Goal: Communication & Community: Answer question/provide support

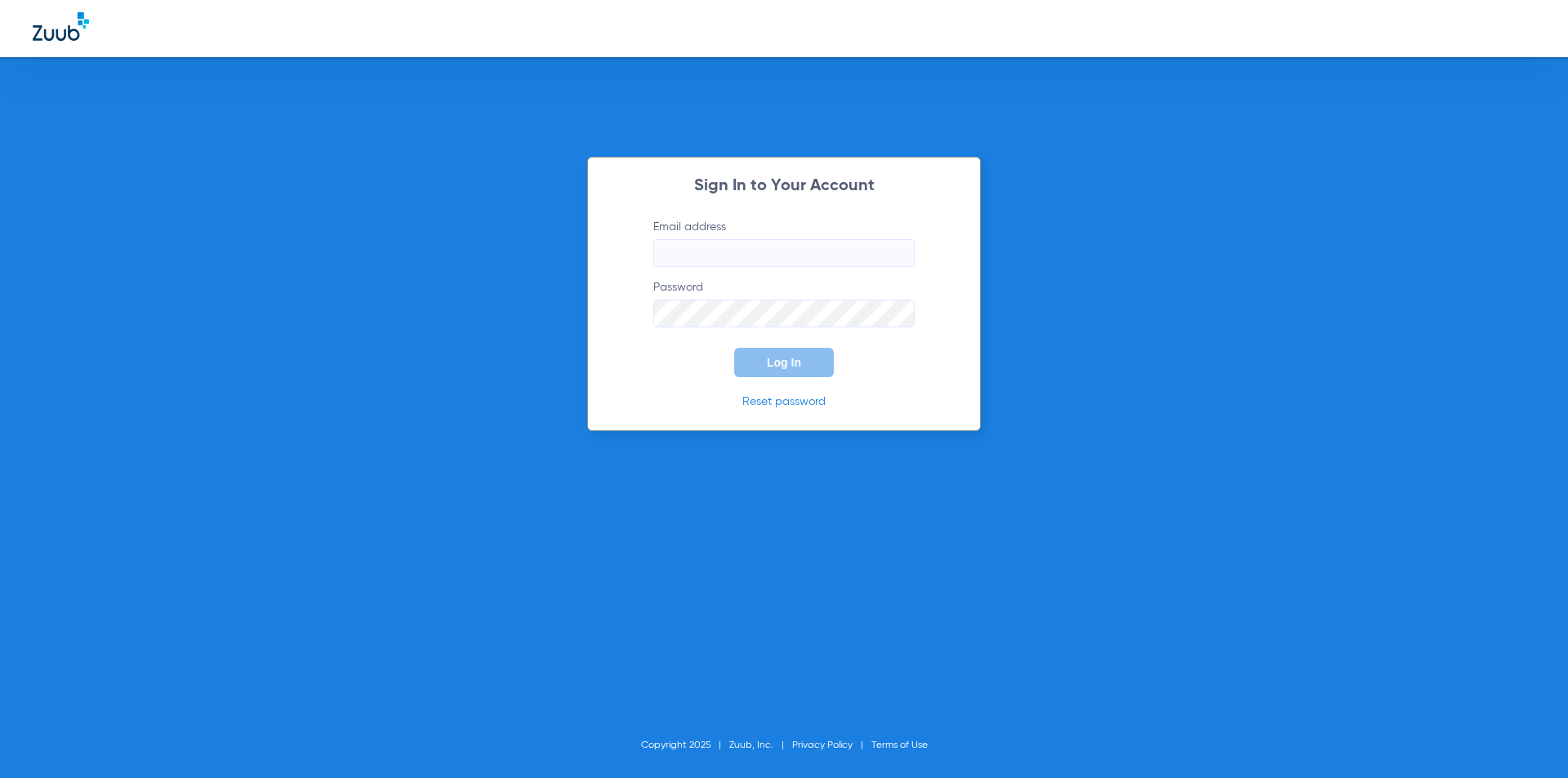
type input "[EMAIL_ADDRESS][DOMAIN_NAME]"
drag, startPoint x: 817, startPoint y: 269, endPoint x: 813, endPoint y: 250, distance: 19.4
click at [816, 265] on form "Email address [EMAIL_ADDRESS][DOMAIN_NAME] Password Log In" at bounding box center [784, 298] width 311 height 158
click at [814, 350] on button "Log In" at bounding box center [784, 362] width 100 height 29
drag, startPoint x: 351, startPoint y: 239, endPoint x: 351, endPoint y: 251, distance: 12.0
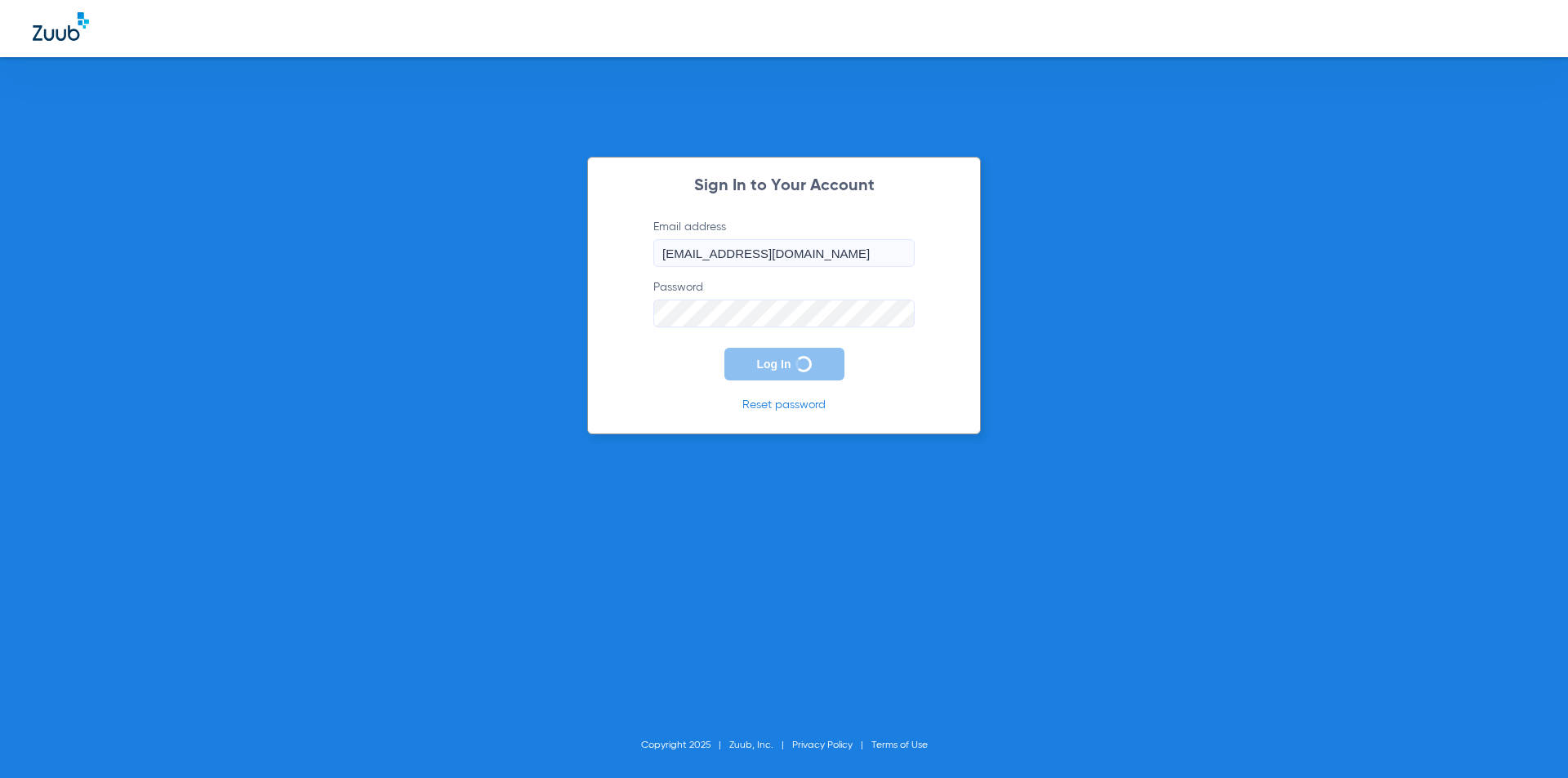
click at [351, 240] on div "Sign In to Your Account Email address [EMAIL_ADDRESS][DOMAIN_NAME] Password Log…" at bounding box center [784, 389] width 1568 height 778
click at [808, 362] on button "Log In" at bounding box center [784, 362] width 100 height 29
click at [760, 364] on button "Log In" at bounding box center [784, 362] width 100 height 29
drag, startPoint x: 790, startPoint y: 350, endPoint x: 788, endPoint y: 359, distance: 9.2
click at [789, 353] on button "Log In" at bounding box center [784, 362] width 100 height 29
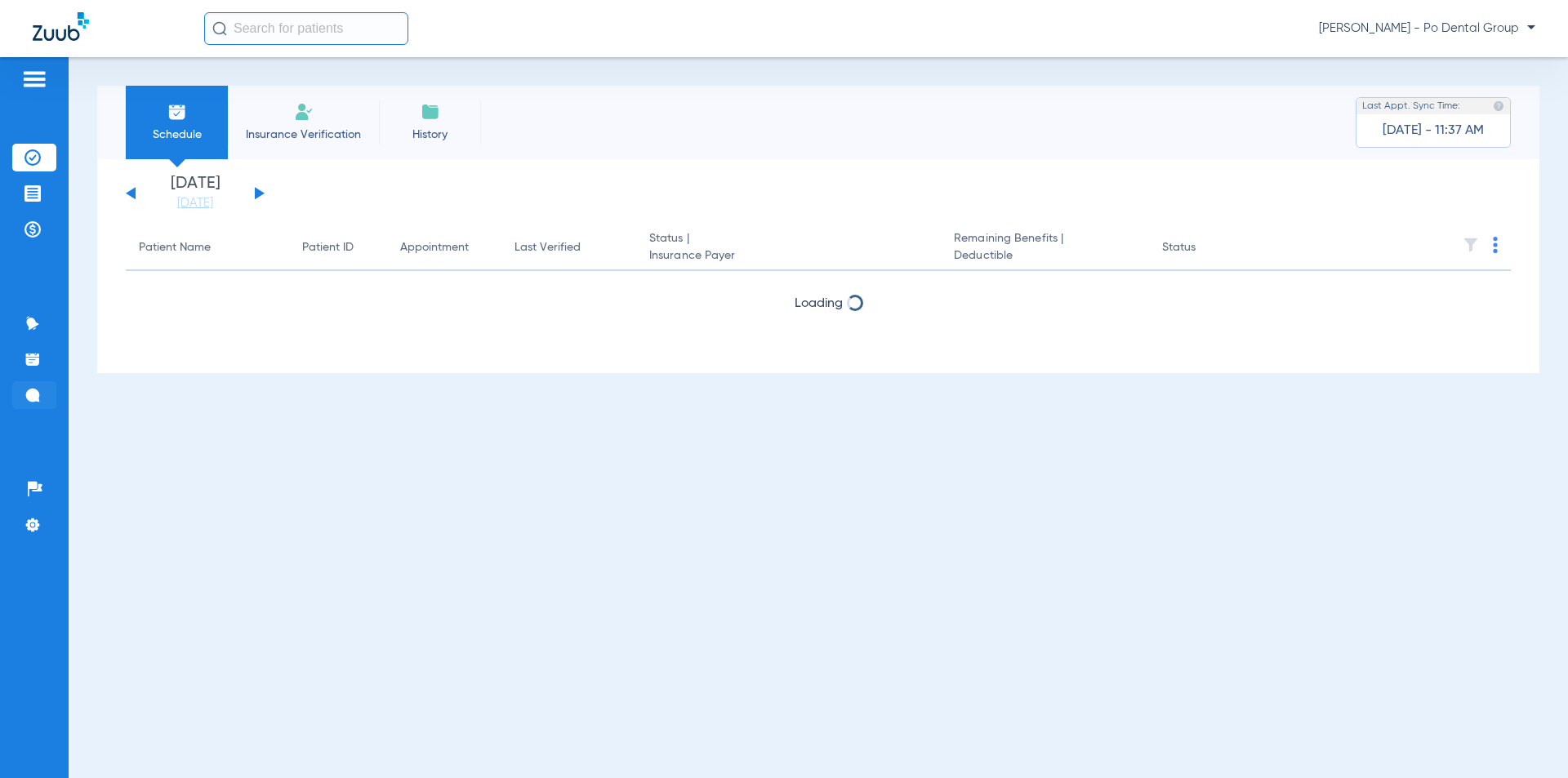
click at [22, 392] on li "Messages 2" at bounding box center [34, 395] width 44 height 28
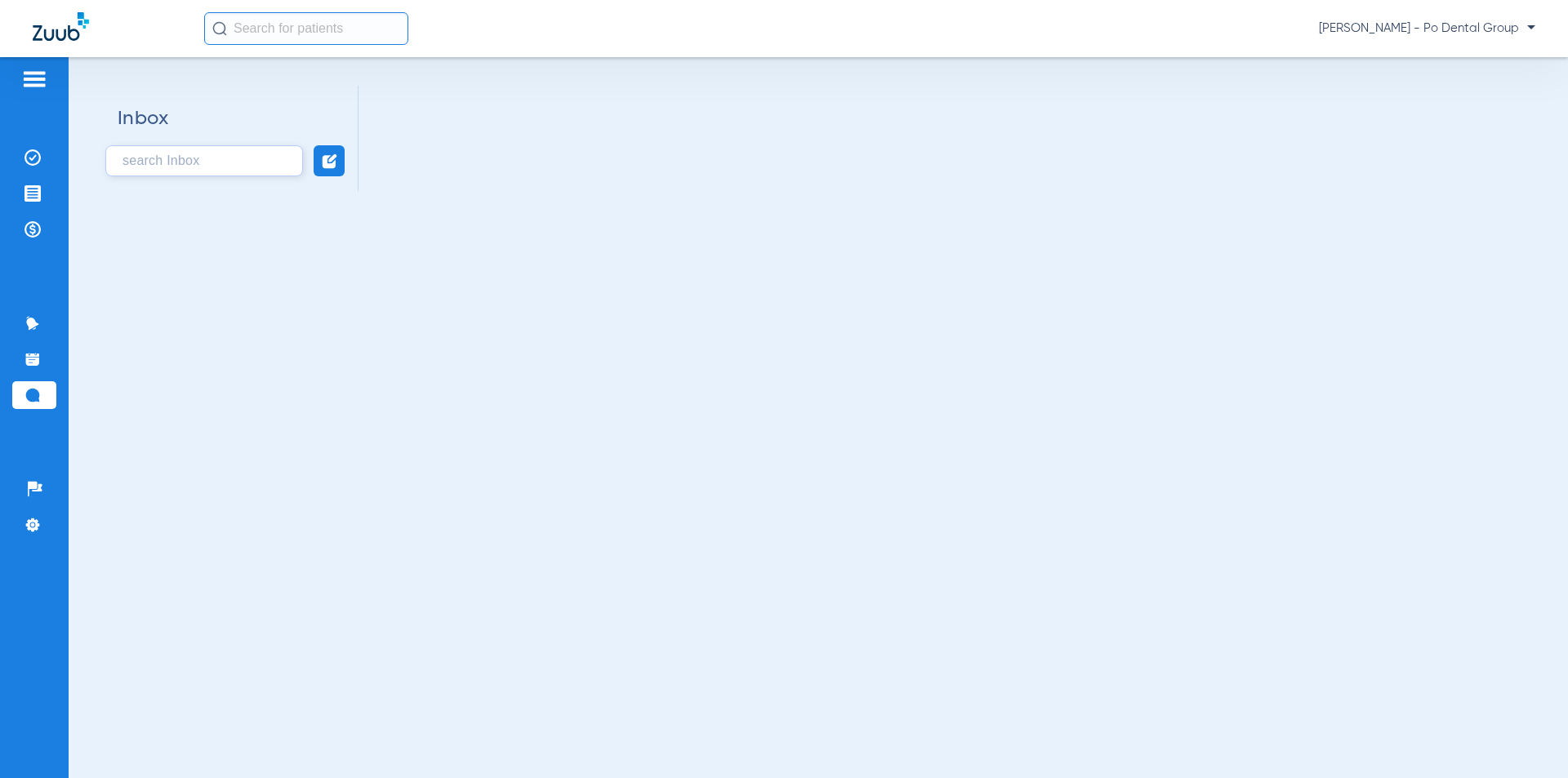
click at [153, 156] on input "text" at bounding box center [204, 160] width 198 height 31
click at [188, 165] on input "text" at bounding box center [204, 160] width 198 height 31
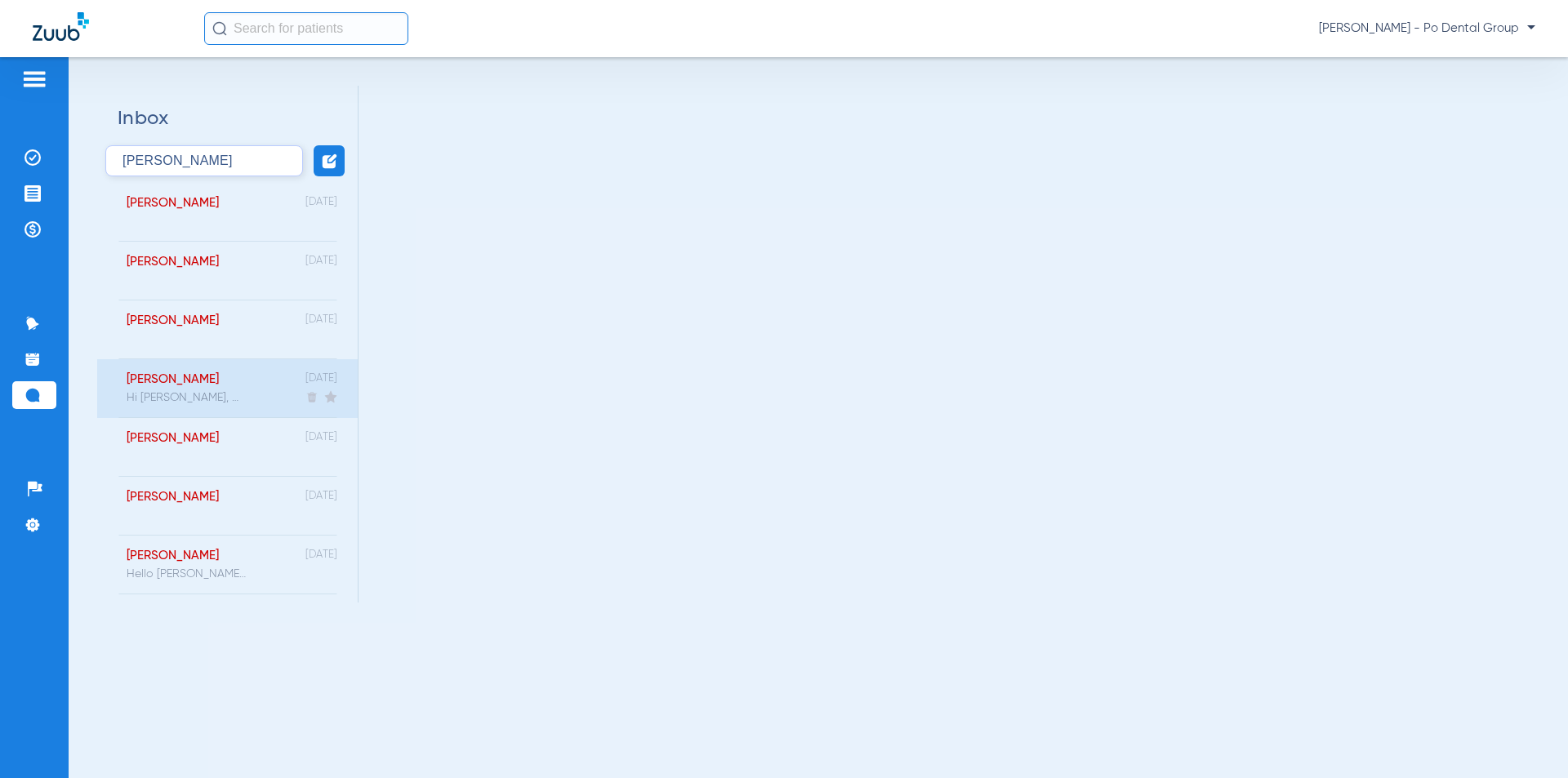
type input "[PERSON_NAME]"
click at [187, 397] on div "Hi [PERSON_NAME], We're reaching out to let you know Dr. Po has reviewed your r…" at bounding box center [187, 398] width 121 height 13
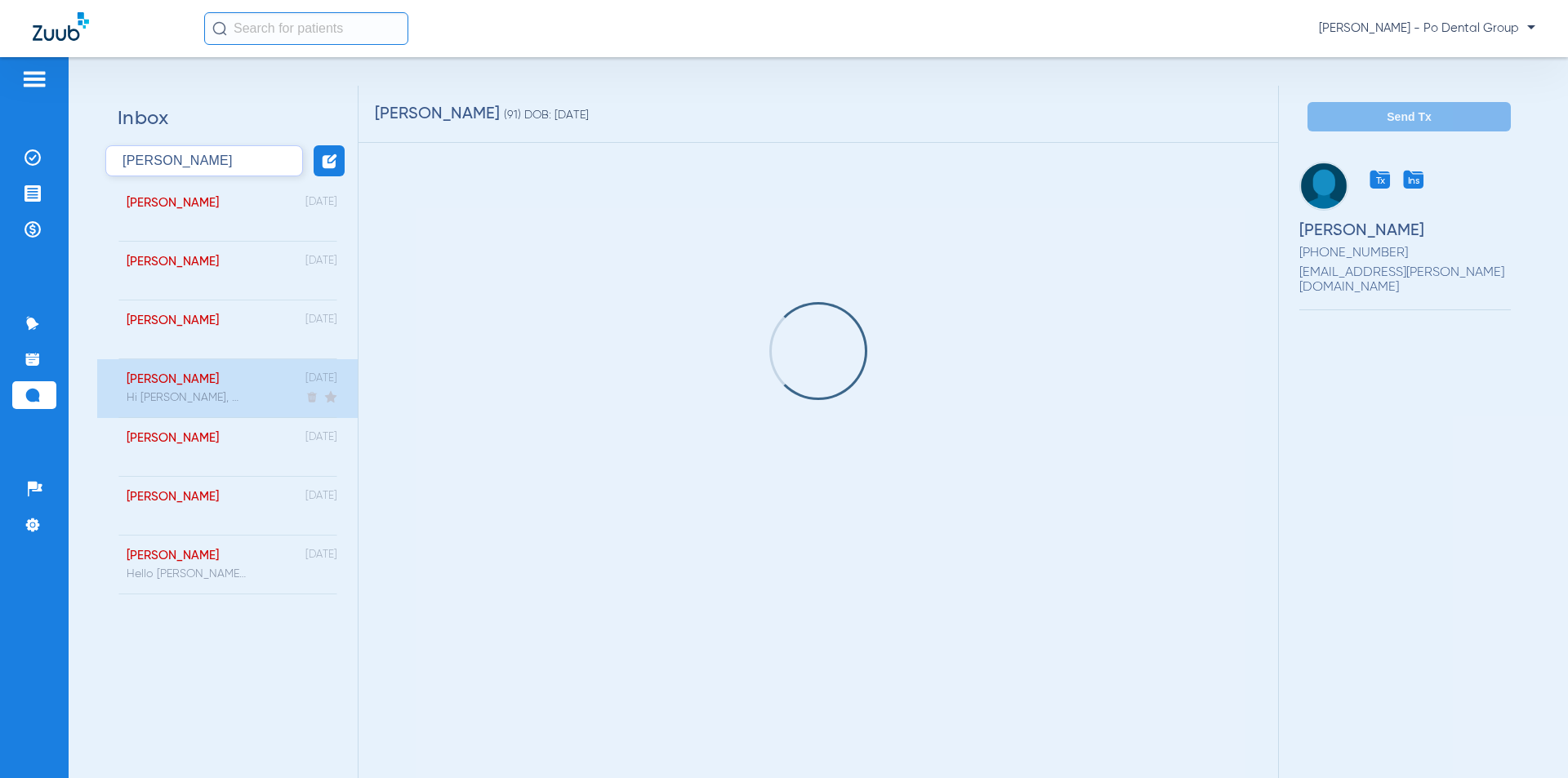
scroll to position [813, 0]
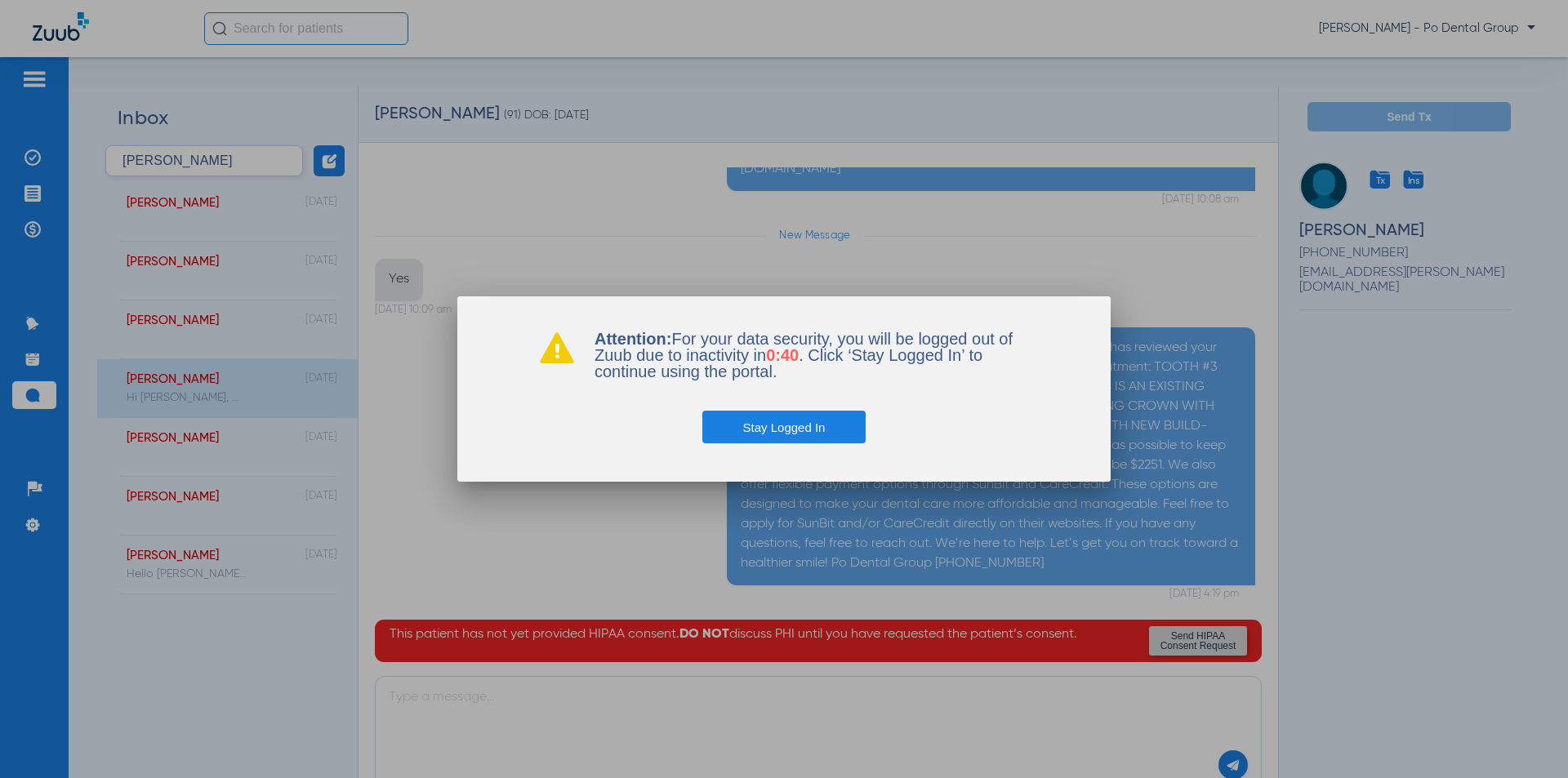
click at [789, 429] on button "Stay Logged In" at bounding box center [784, 427] width 164 height 33
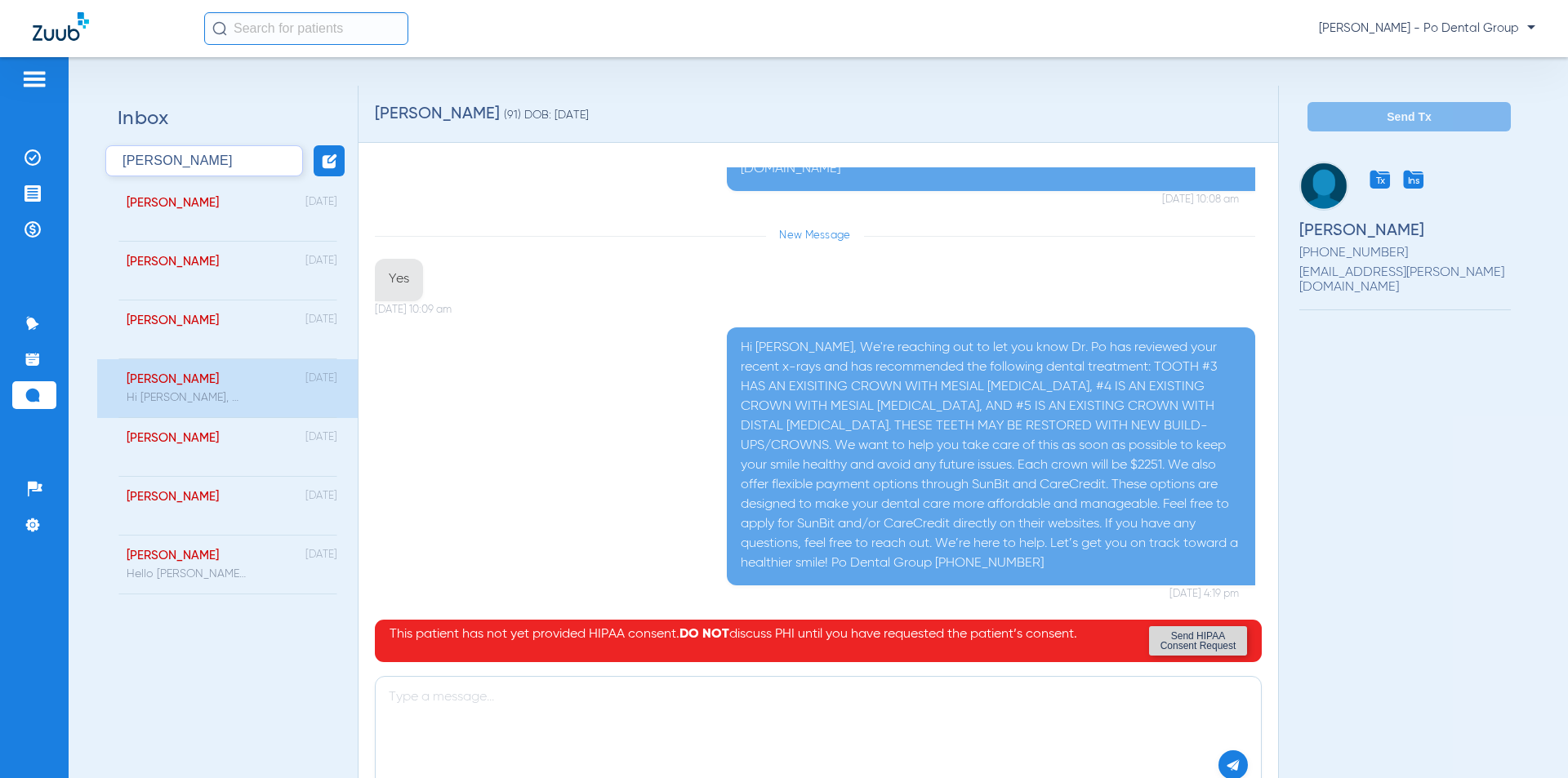
drag, startPoint x: 168, startPoint y: 159, endPoint x: 77, endPoint y: 156, distance: 91.0
click at [77, 156] on div "Inbox [PERSON_NAME], [PERSON_NAME] [DATE] [PERSON_NAME] [DATE] [PERSON_NAME] [D…" at bounding box center [818, 418] width 1499 height 721
